Goal: Information Seeking & Learning: Learn about a topic

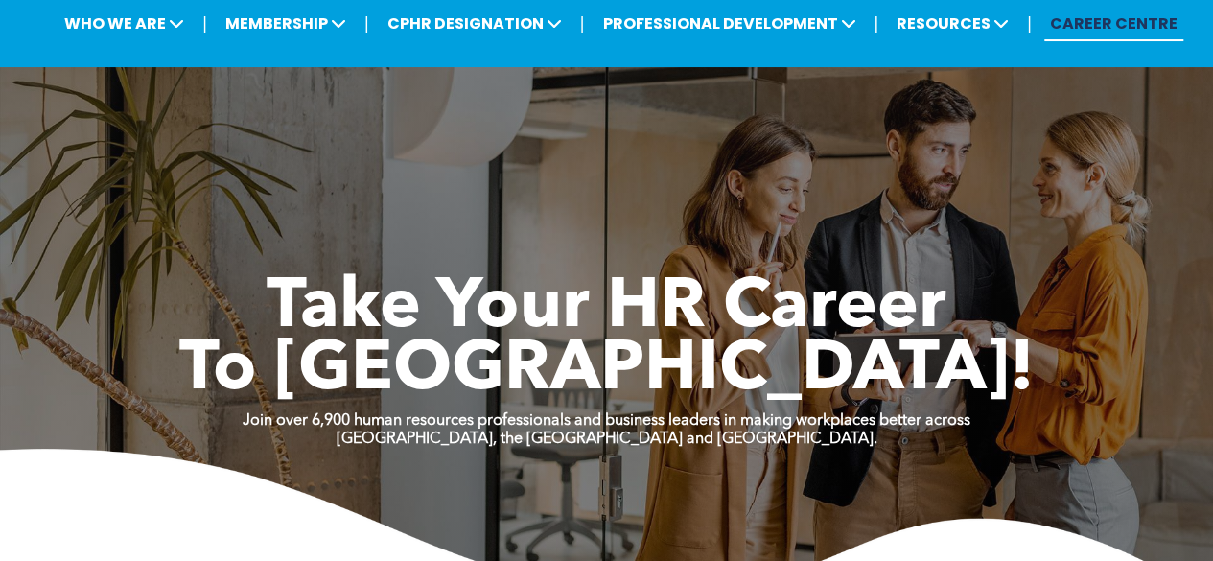
scroll to position [59, 0]
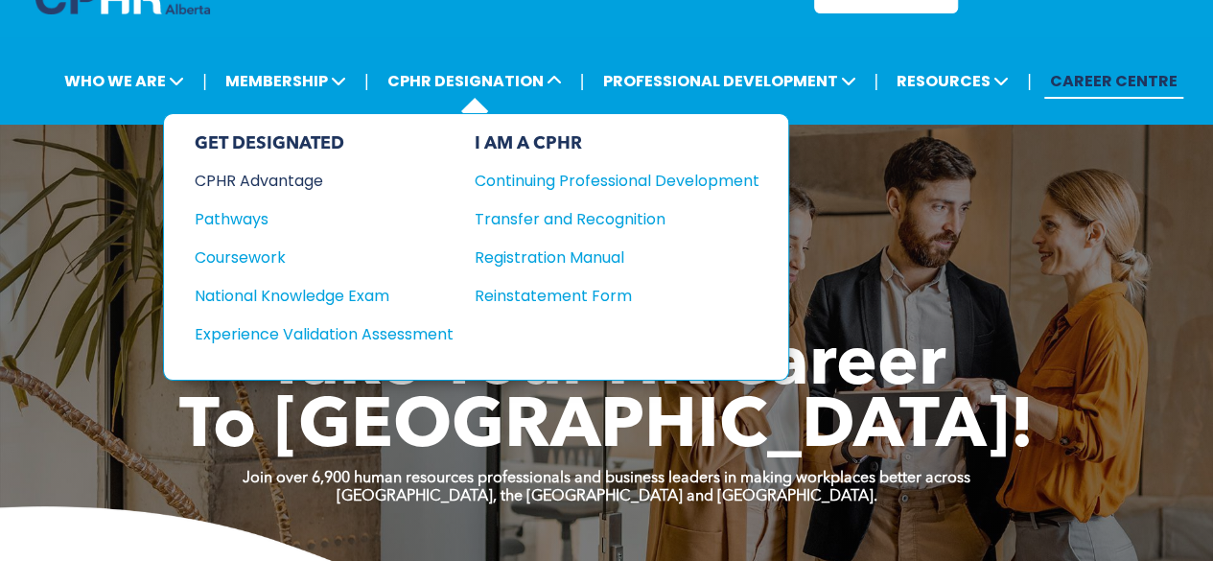
click at [294, 177] on div "CPHR Advantage" at bounding box center [311, 181] width 233 height 24
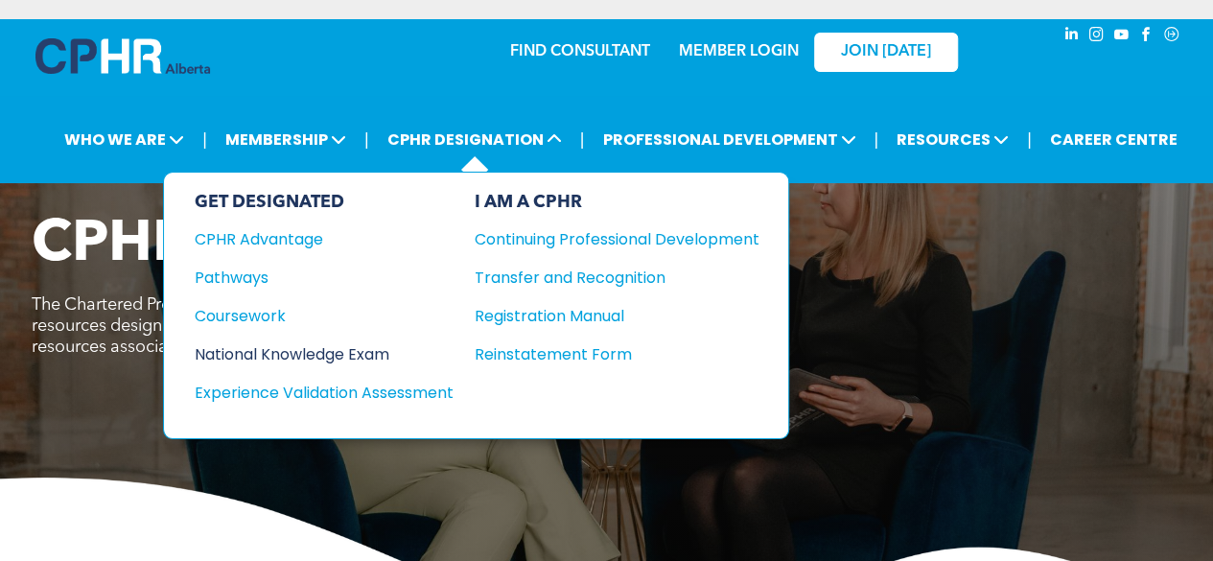
click at [225, 355] on div "National Knowledge Exam" at bounding box center [311, 354] width 233 height 24
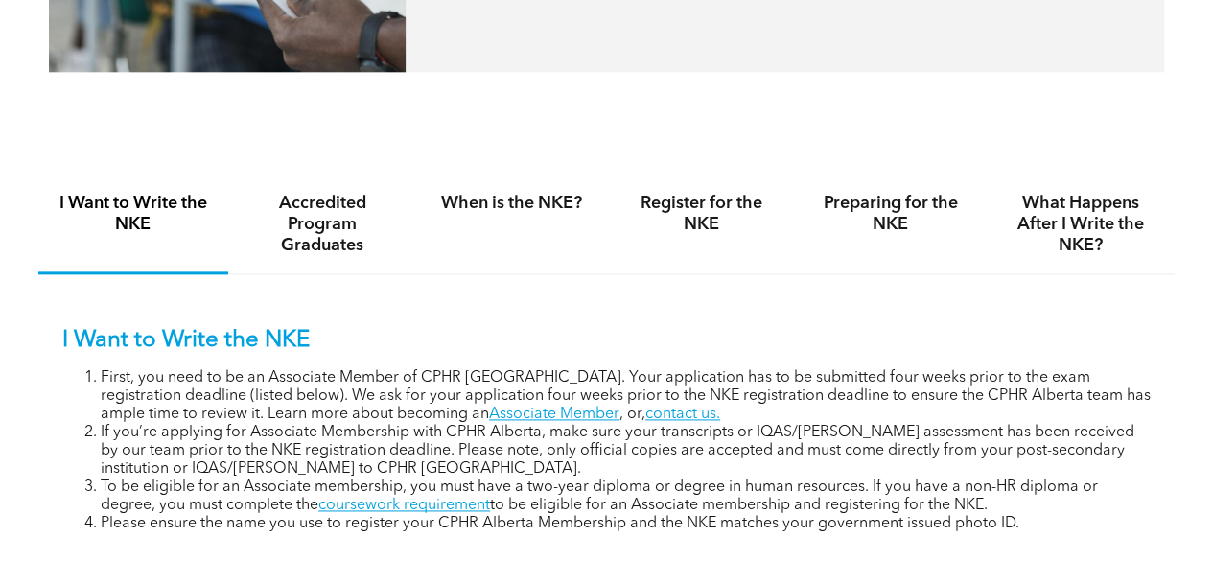
scroll to position [1094, 0]
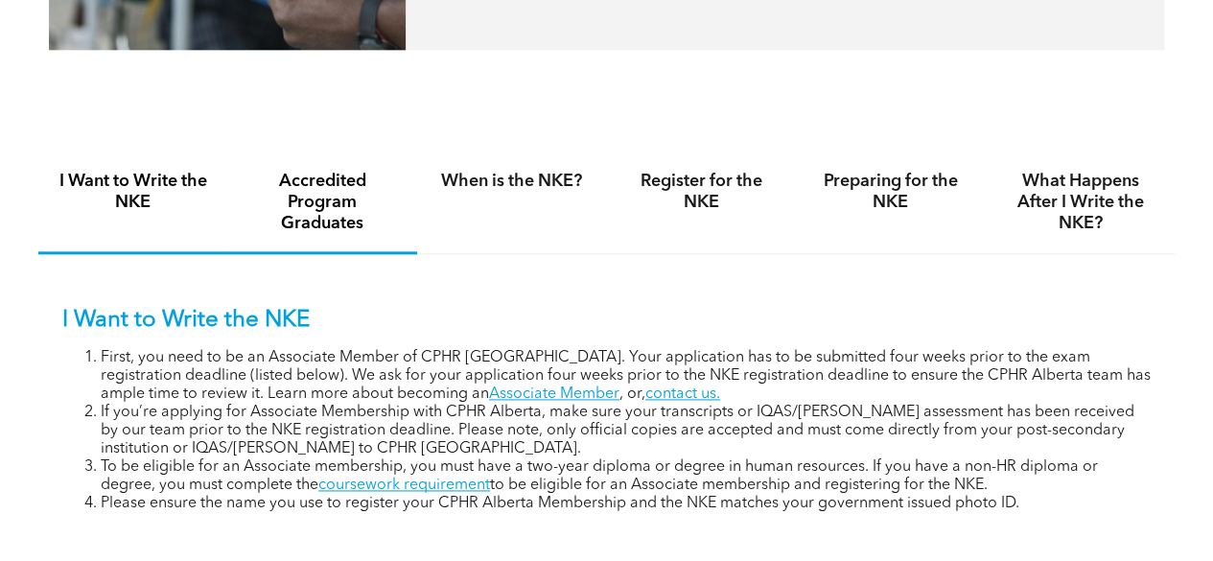
click at [361, 220] on h4 "Accredited Program Graduates" at bounding box center [323, 202] width 155 height 63
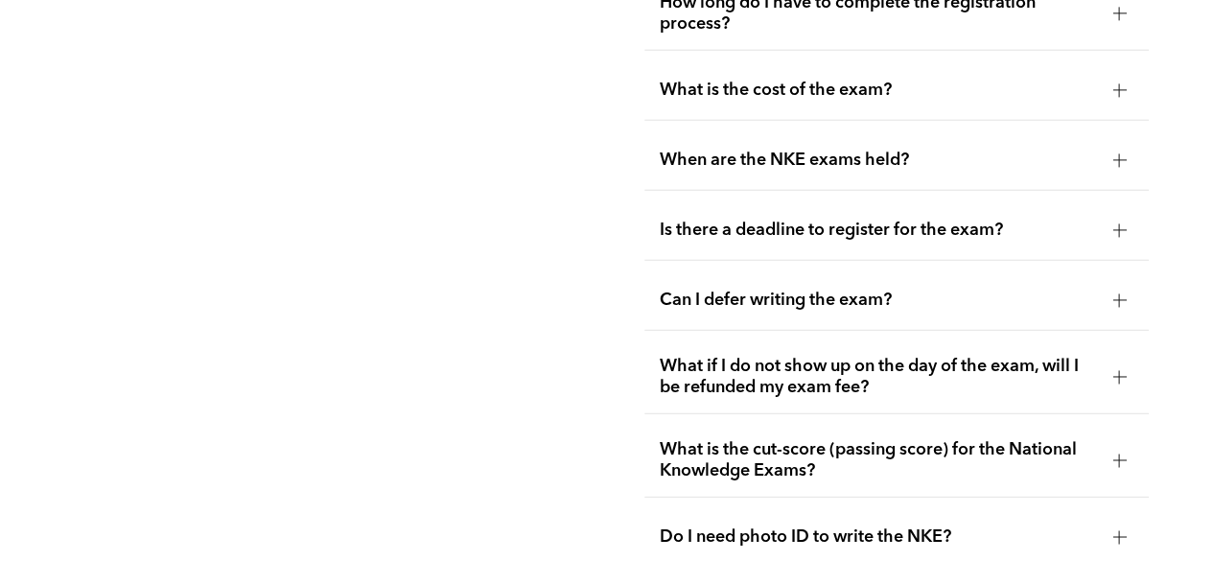
scroll to position [2411, 0]
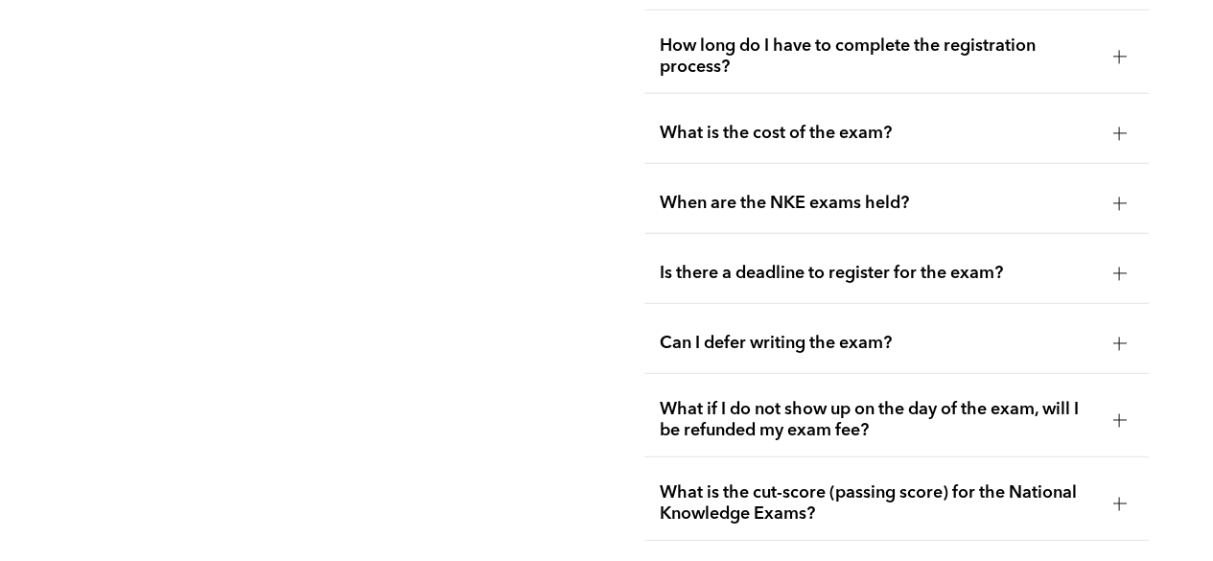
click at [1029, 123] on span "What is the cost of the exam?" at bounding box center [879, 133] width 438 height 21
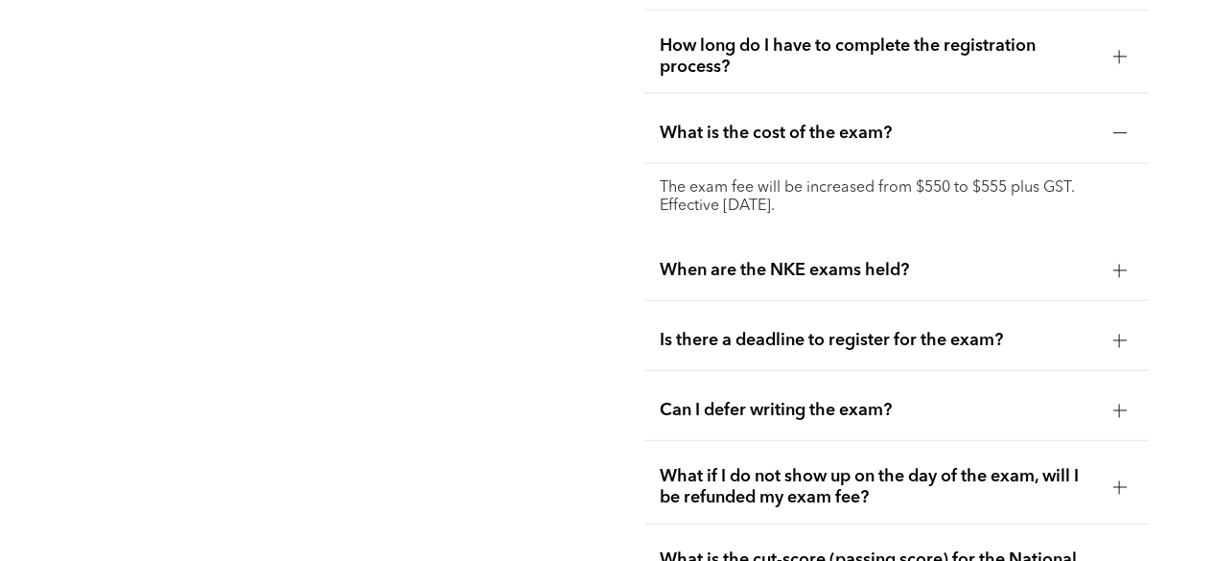
click at [959, 260] on span "When are the NKE exams held?" at bounding box center [879, 270] width 438 height 21
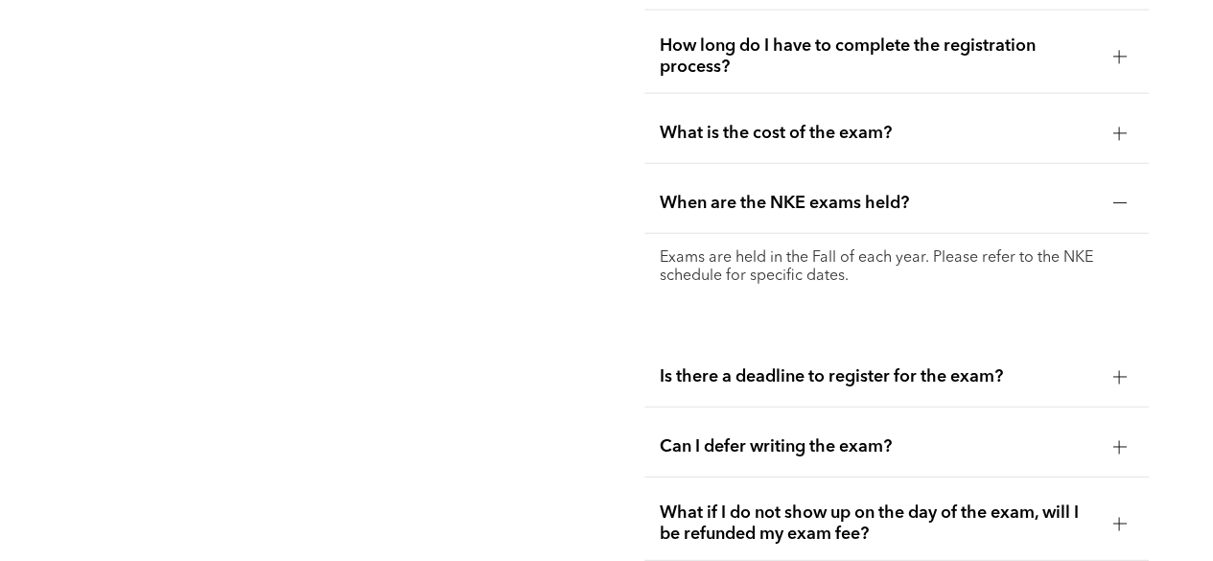
click at [967, 193] on span "When are the NKE exams held?" at bounding box center [879, 203] width 438 height 21
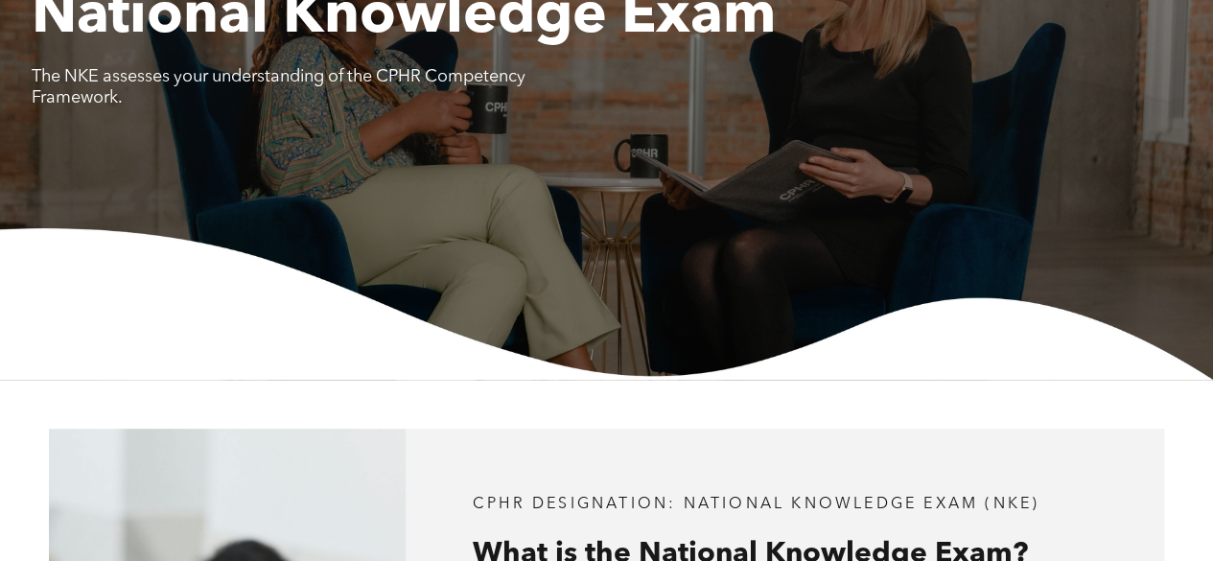
scroll to position [0, 0]
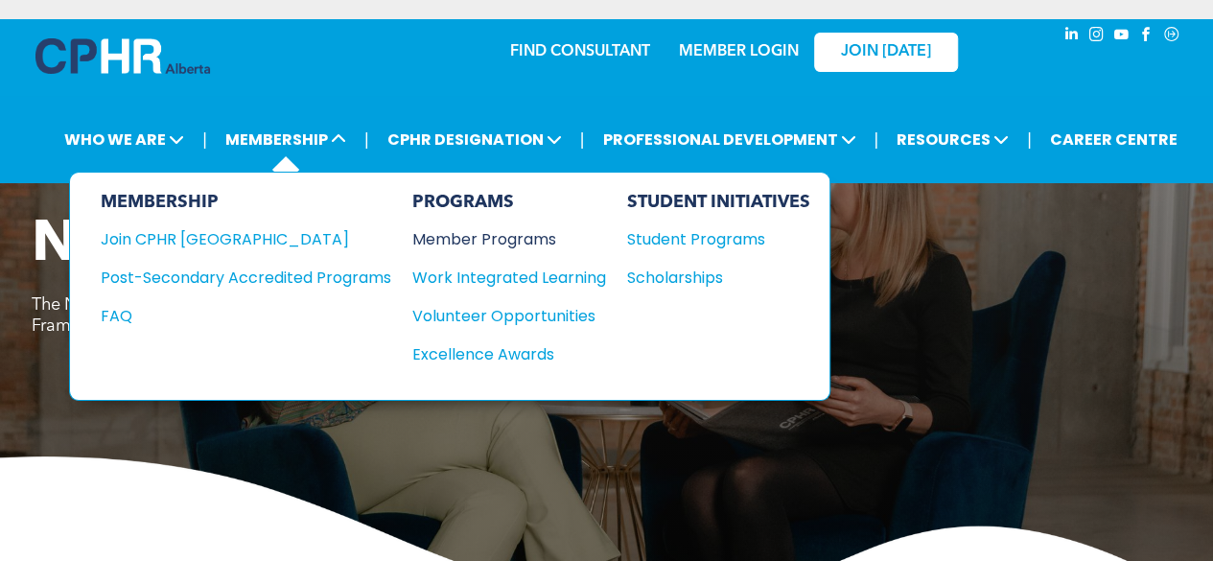
click at [507, 231] on div "Member Programs" at bounding box center [499, 239] width 175 height 24
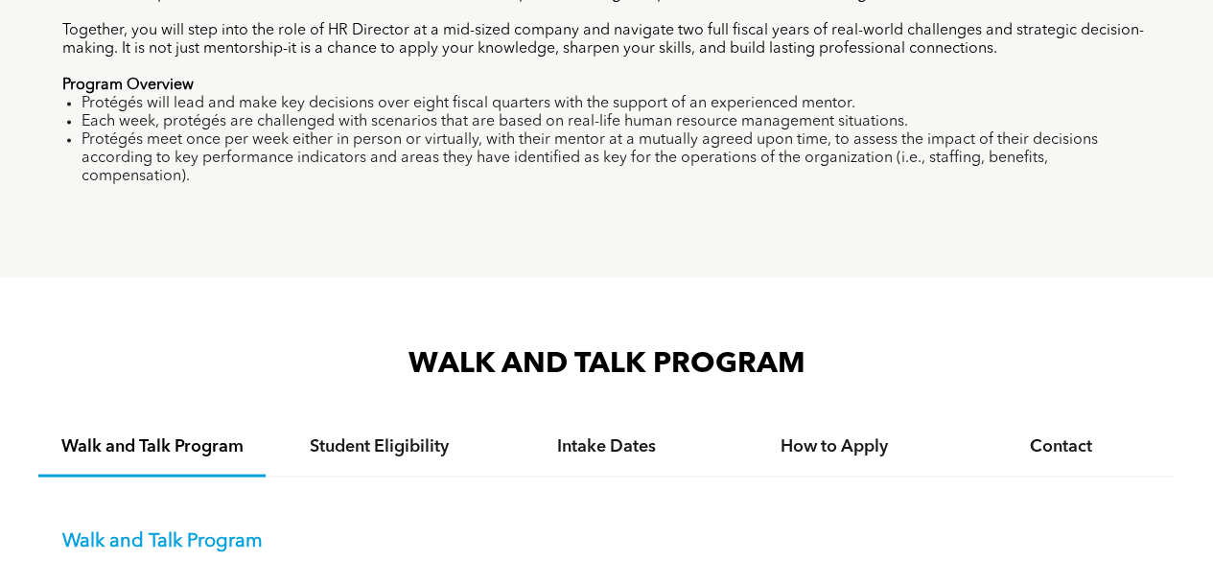
scroll to position [1582, 0]
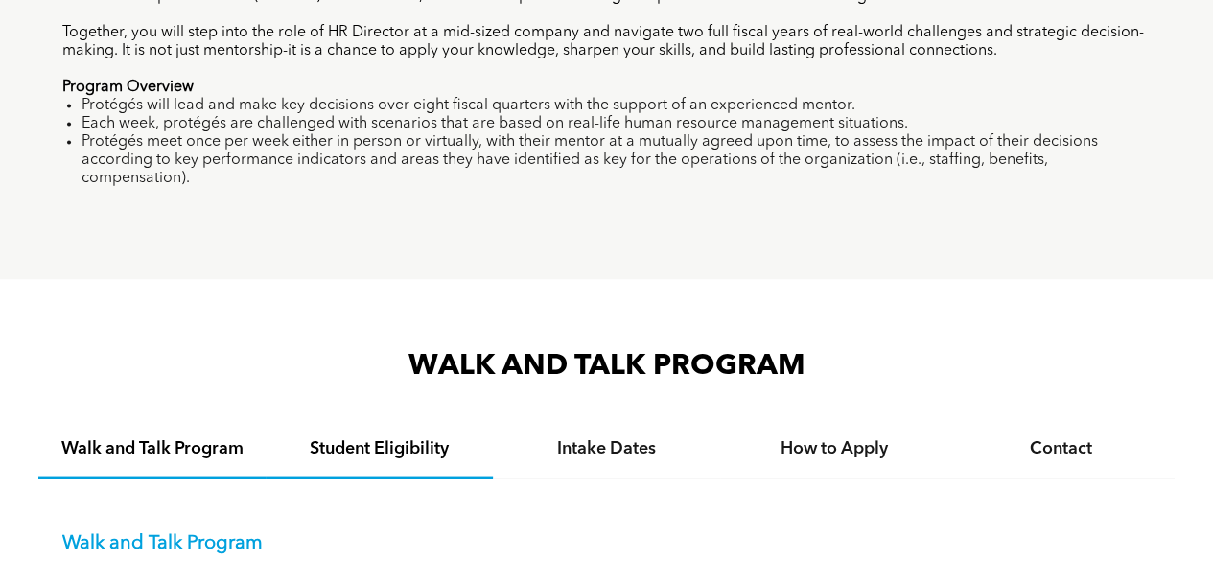
click at [413, 437] on h4 "Student Eligibility" at bounding box center [379, 447] width 193 height 21
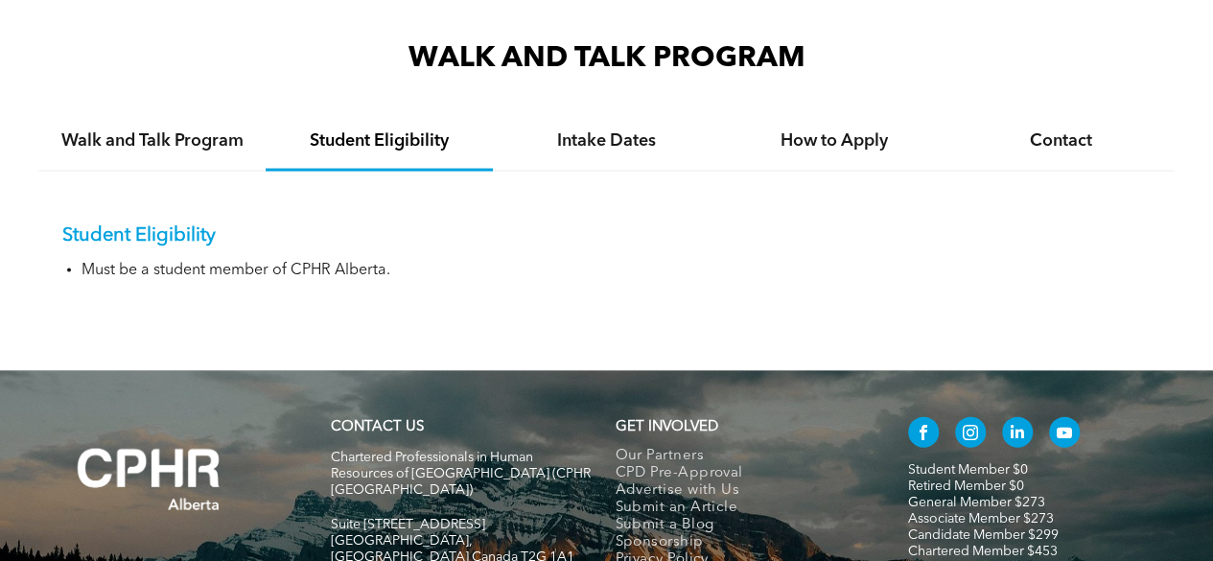
scroll to position [1890, 0]
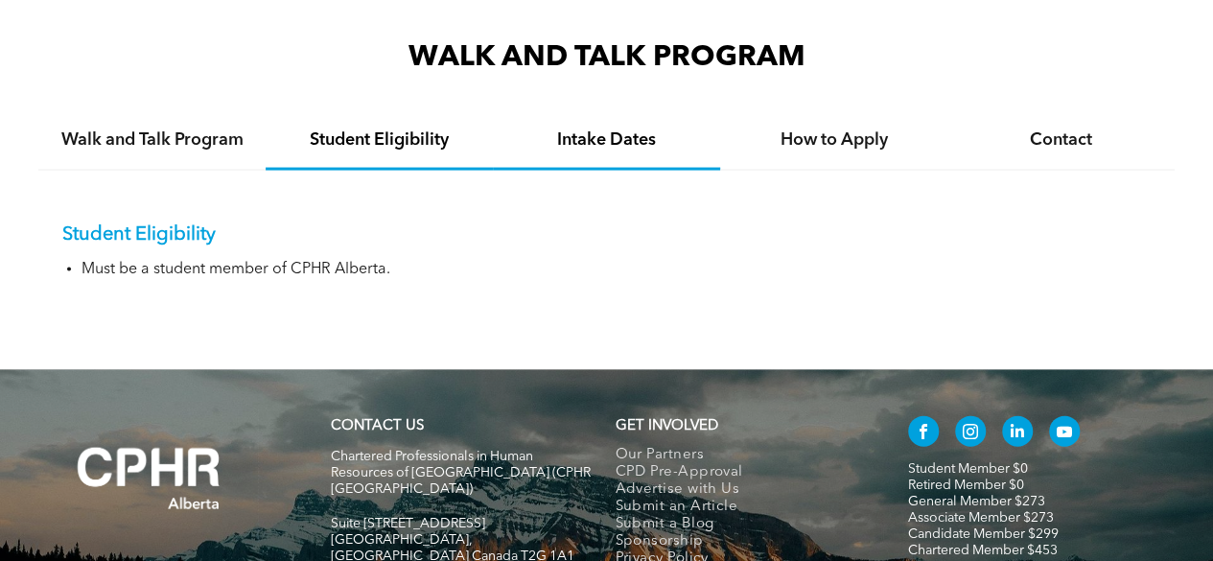
click at [583, 129] on h4 "Intake Dates" at bounding box center [606, 139] width 193 height 21
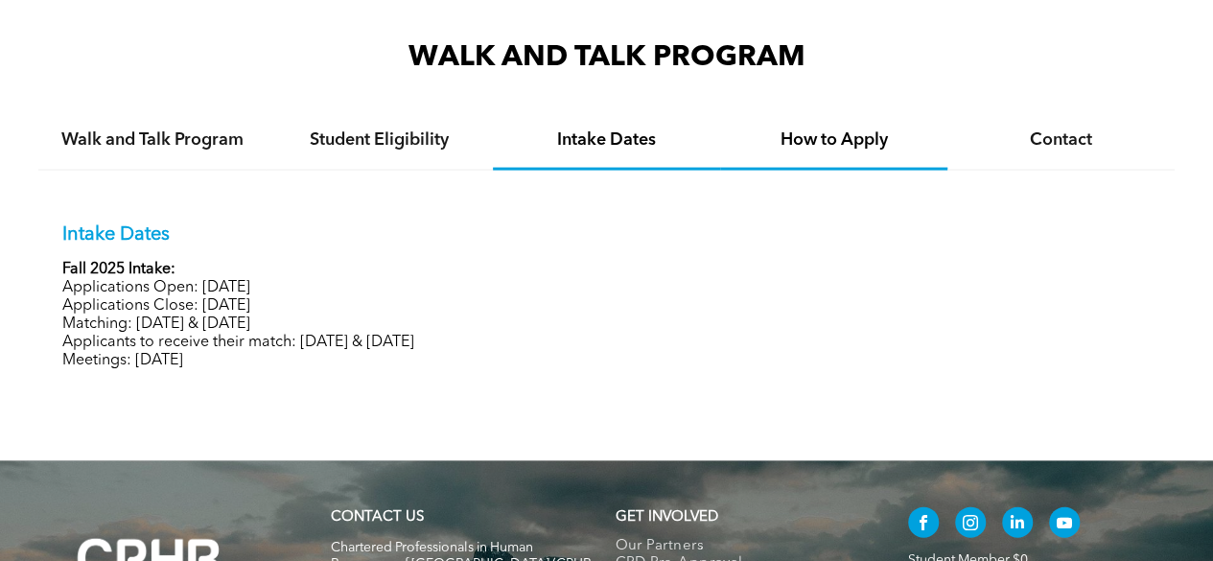
click at [802, 131] on h4 "How to Apply" at bounding box center [834, 139] width 193 height 21
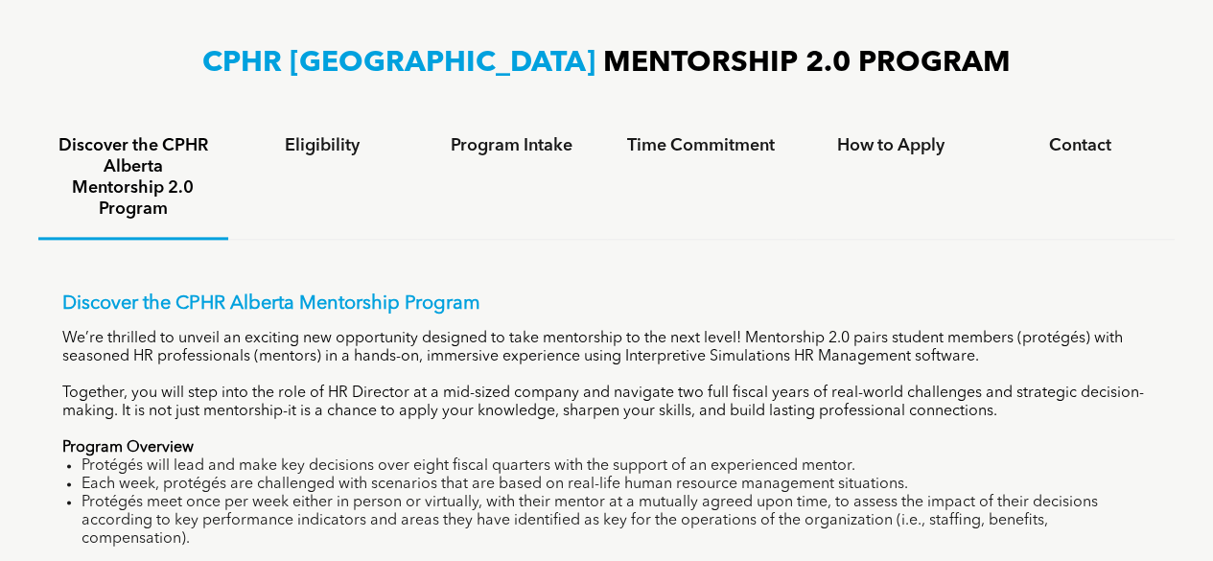
scroll to position [1217, 0]
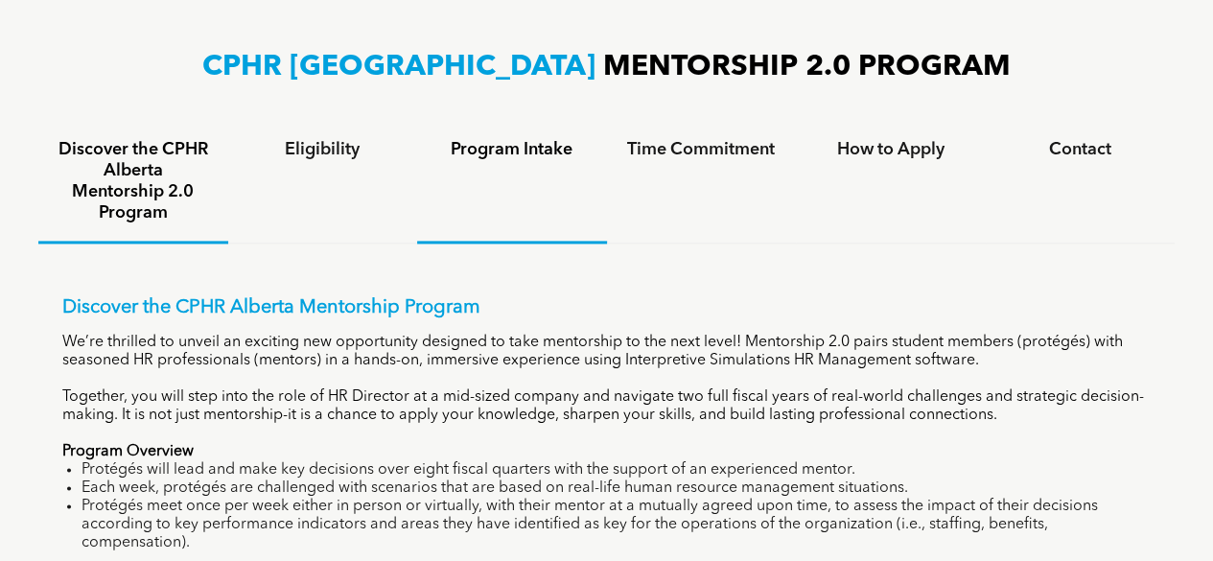
click at [541, 154] on h4 "Program Intake" at bounding box center [512, 149] width 155 height 21
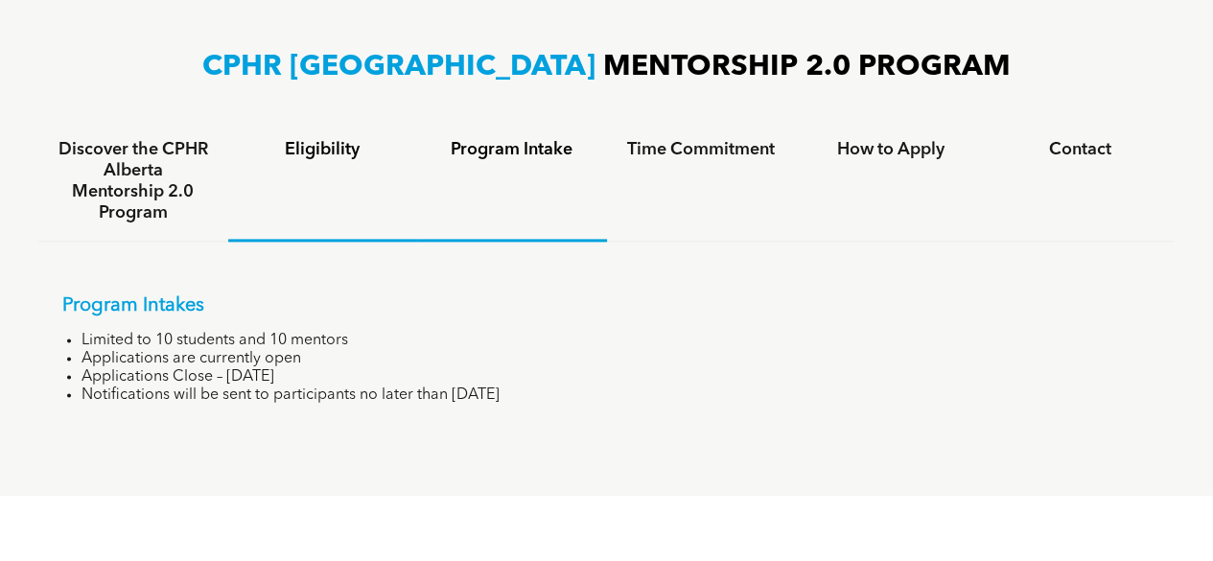
click at [376, 170] on div "Eligibility" at bounding box center [323, 182] width 190 height 120
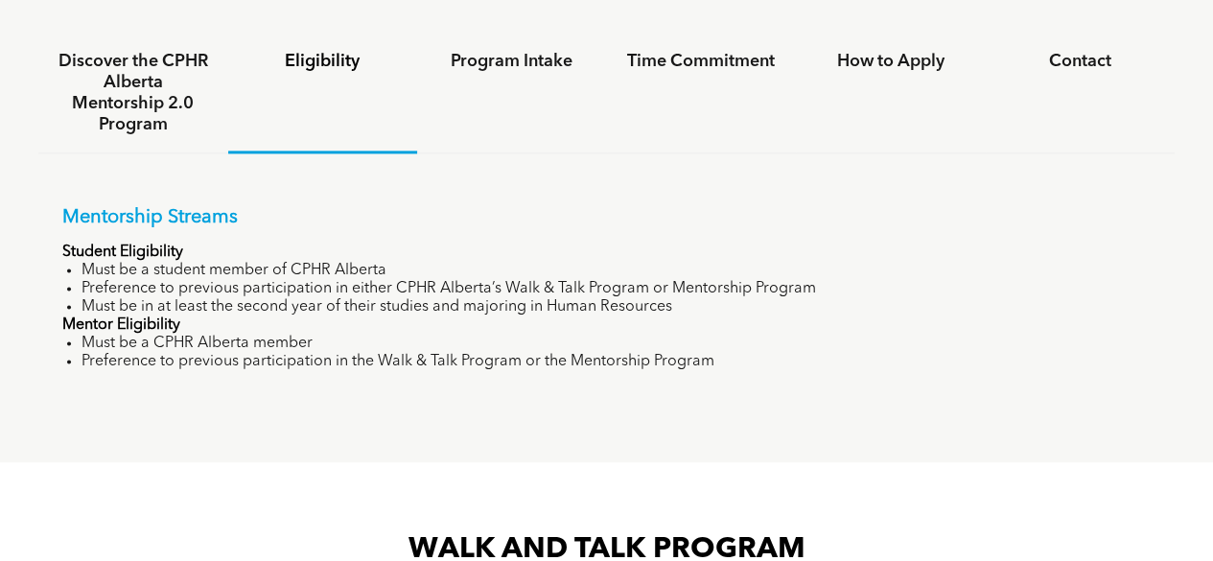
scroll to position [1323, 0]
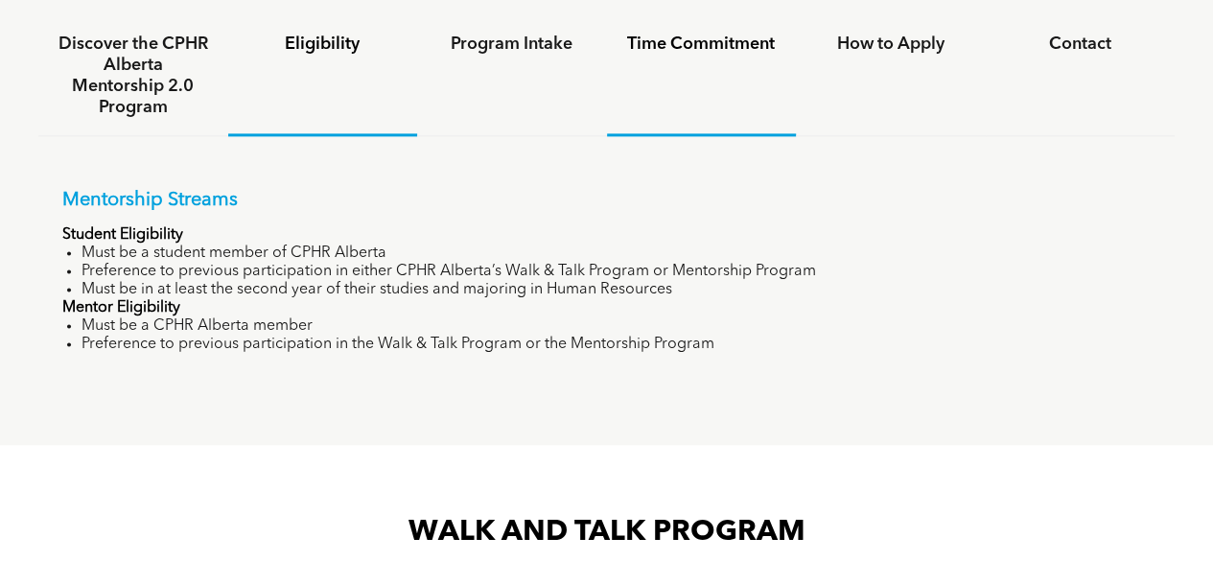
click at [701, 74] on div "Time Commitment" at bounding box center [702, 76] width 190 height 120
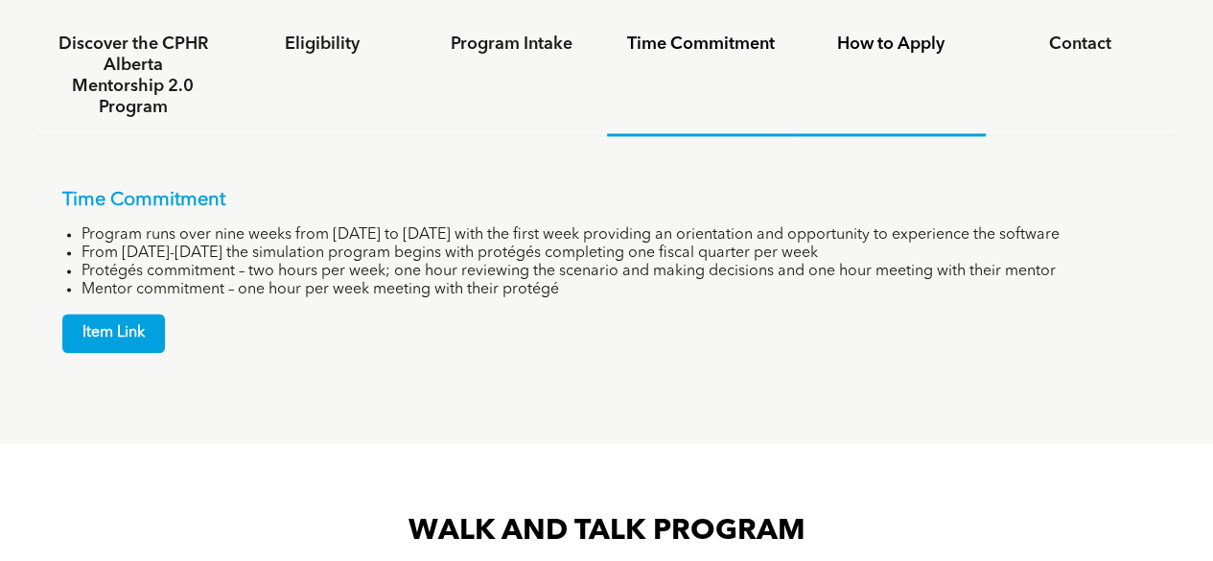
click at [864, 54] on h4 "How to Apply" at bounding box center [890, 44] width 155 height 21
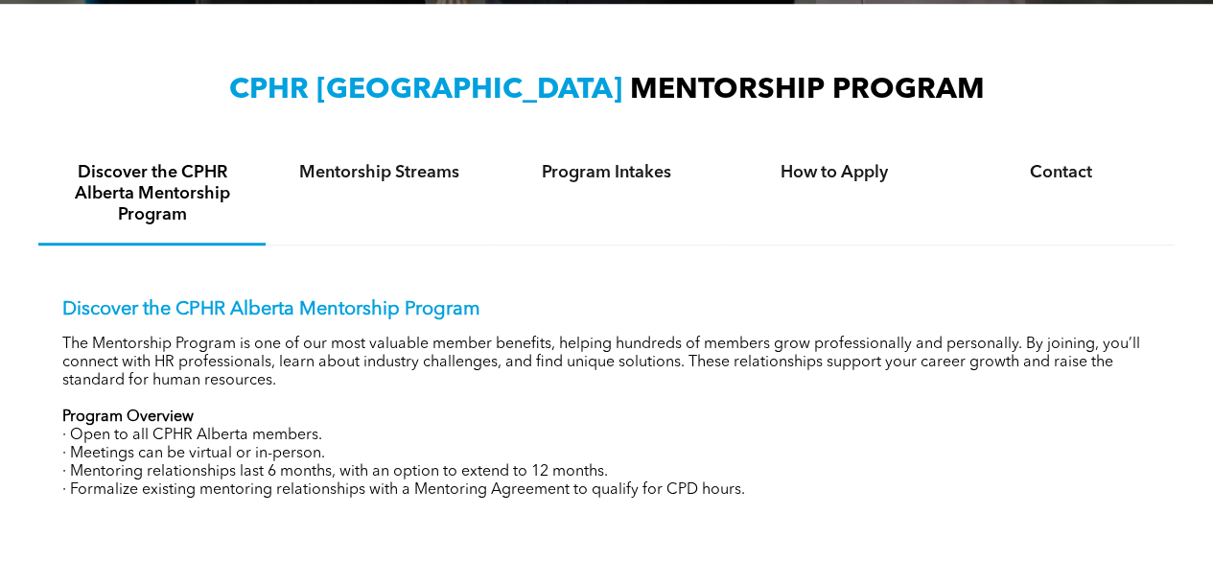
scroll to position [603, 0]
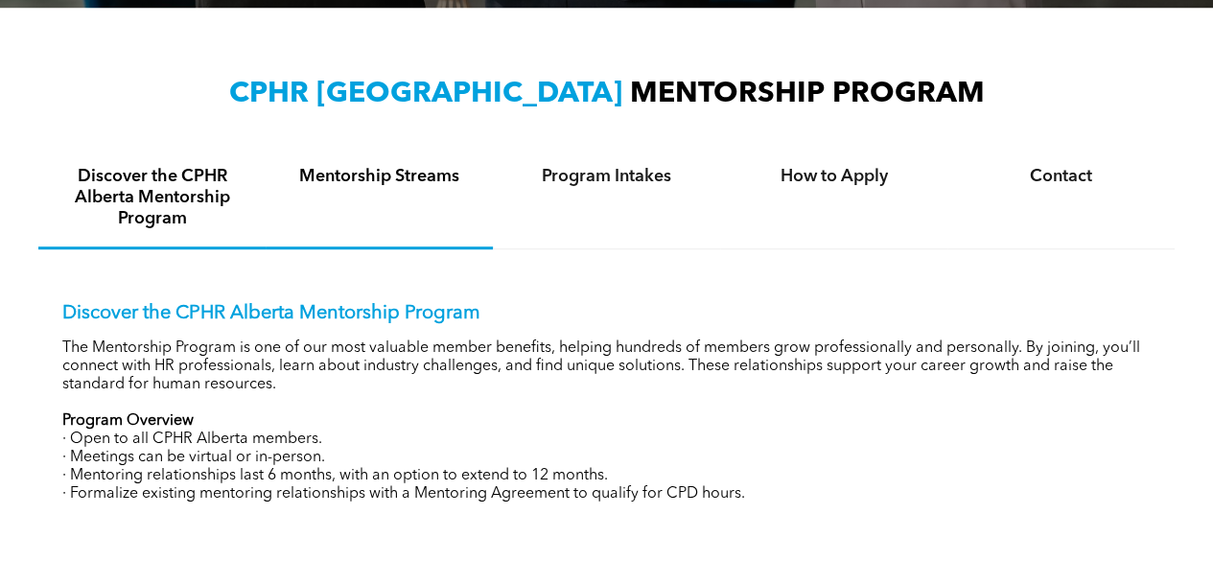
click at [477, 189] on div "Mentorship Streams" at bounding box center [379, 199] width 227 height 101
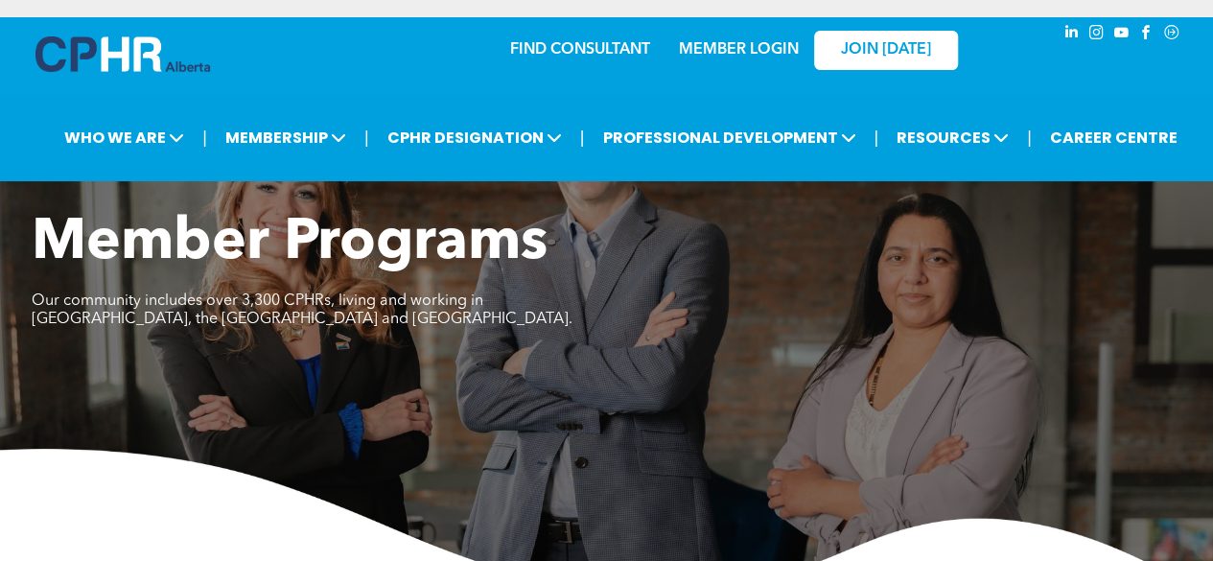
scroll to position [1, 0]
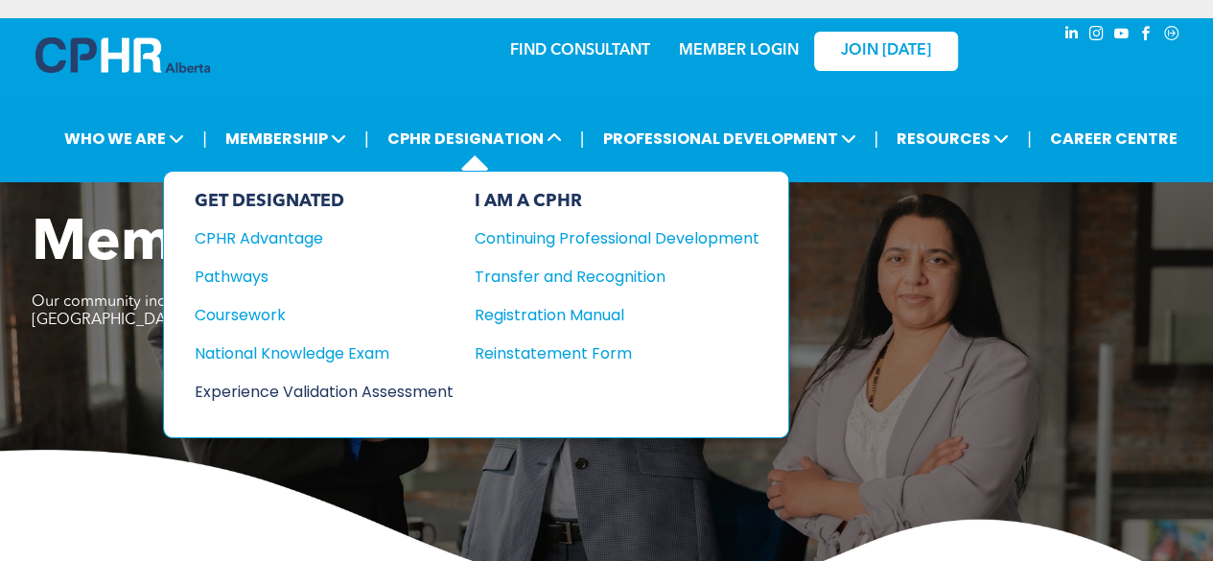
click at [263, 390] on div "Experience Validation Assessment" at bounding box center [311, 392] width 233 height 24
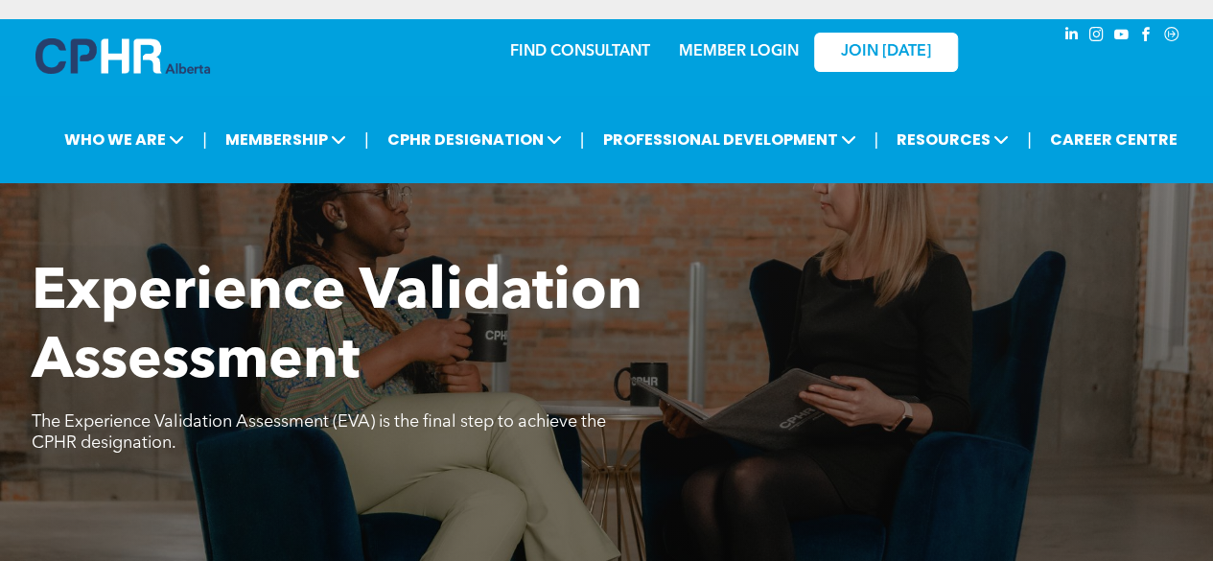
click at [772, 318] on h1 "Experience Validation Assessment" at bounding box center [463, 328] width 863 height 138
